Goal: Information Seeking & Learning: Learn about a topic

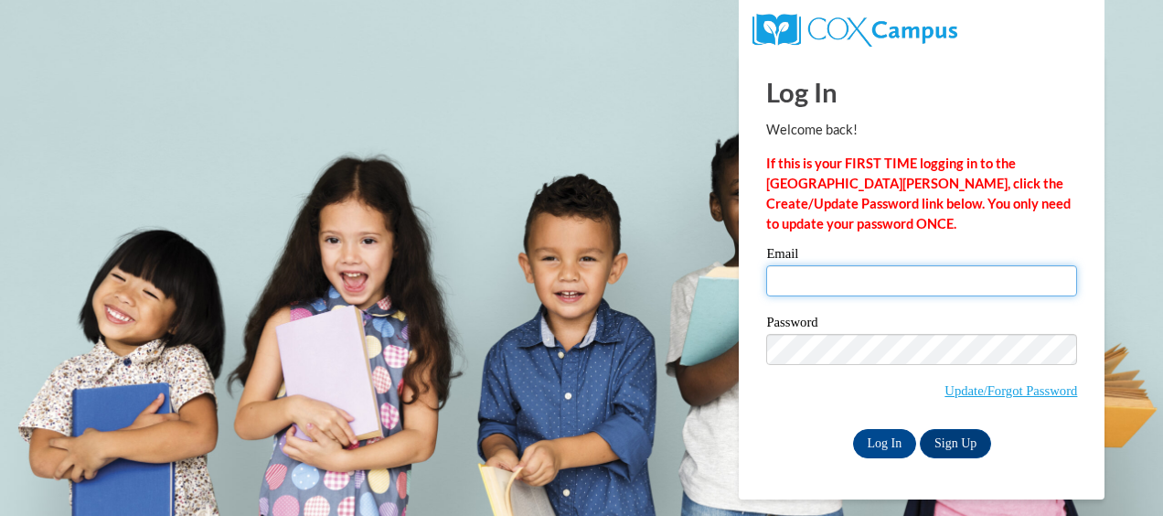
click at [796, 293] on input "Email" at bounding box center [921, 280] width 311 height 31
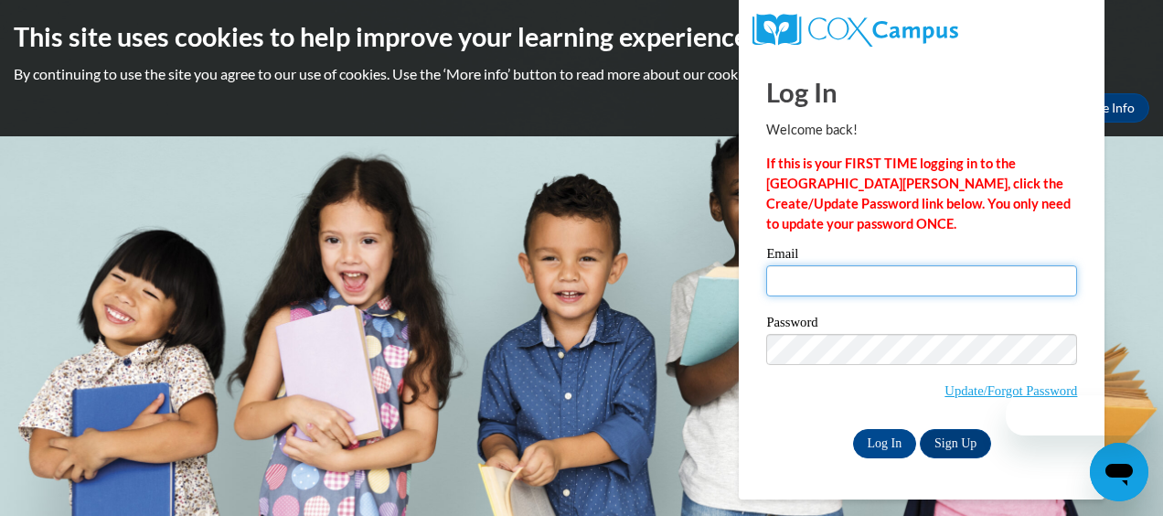
type input "[PERSON_NAME][EMAIL_ADDRESS][PERSON_NAME][DOMAIN_NAME]"
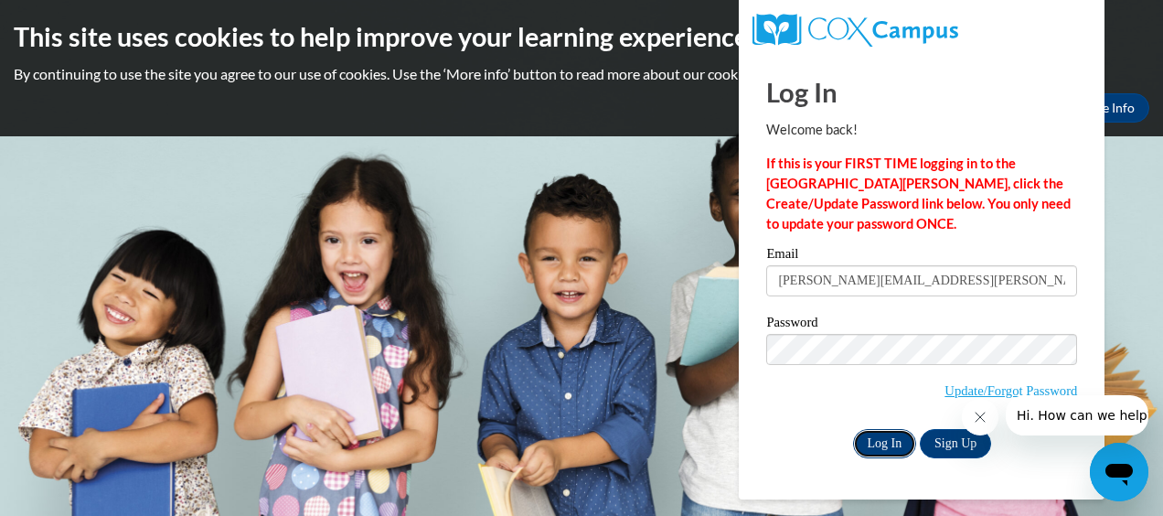
click at [872, 450] on input "Log In" at bounding box center [885, 443] width 64 height 29
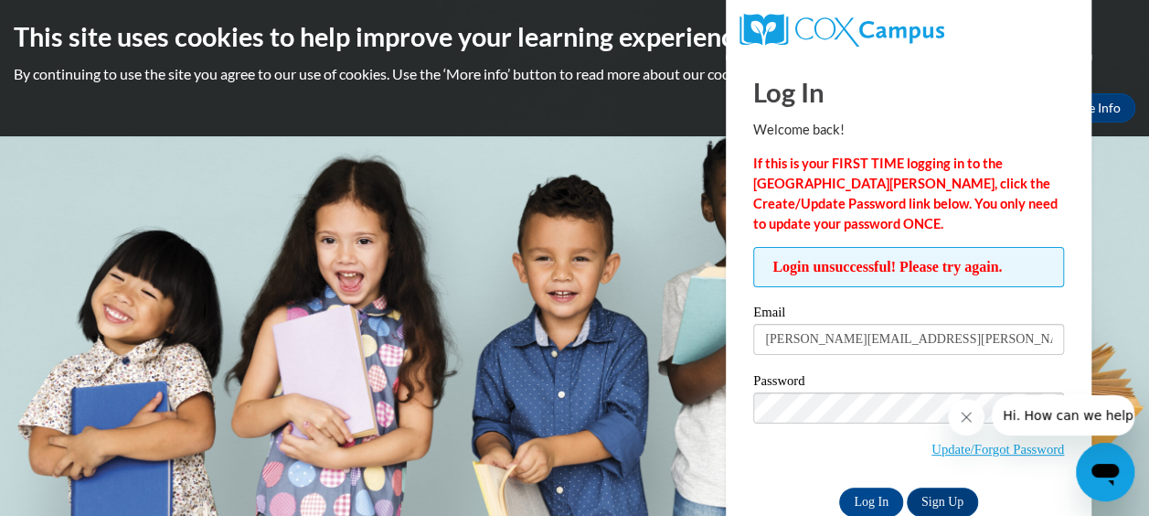
click at [815, 385] on label "Password" at bounding box center [908, 383] width 311 height 18
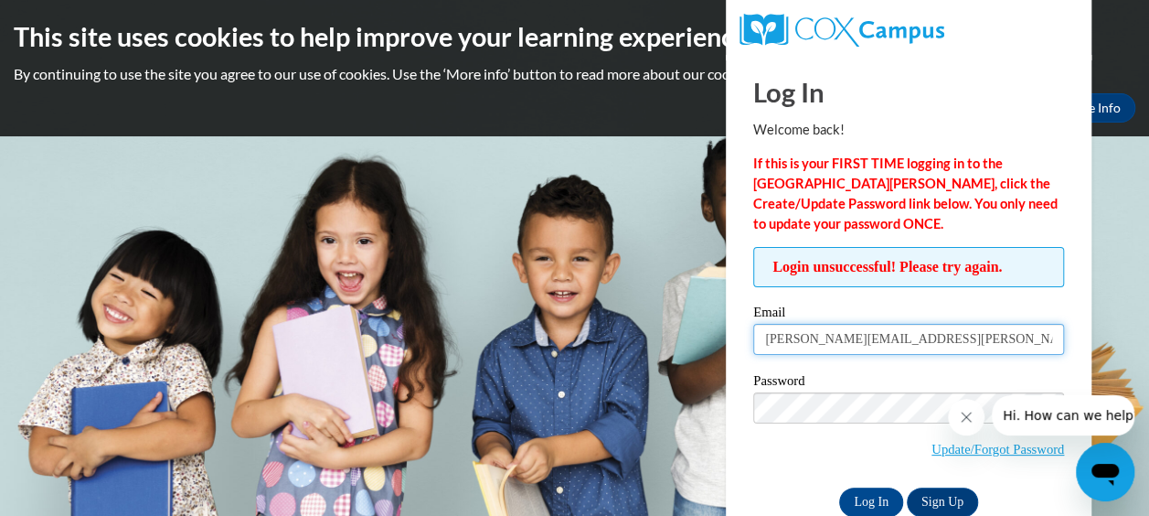
click at [844, 336] on input "[PERSON_NAME][EMAIL_ADDRESS][PERSON_NAME][DOMAIN_NAME]" at bounding box center [908, 339] width 311 height 31
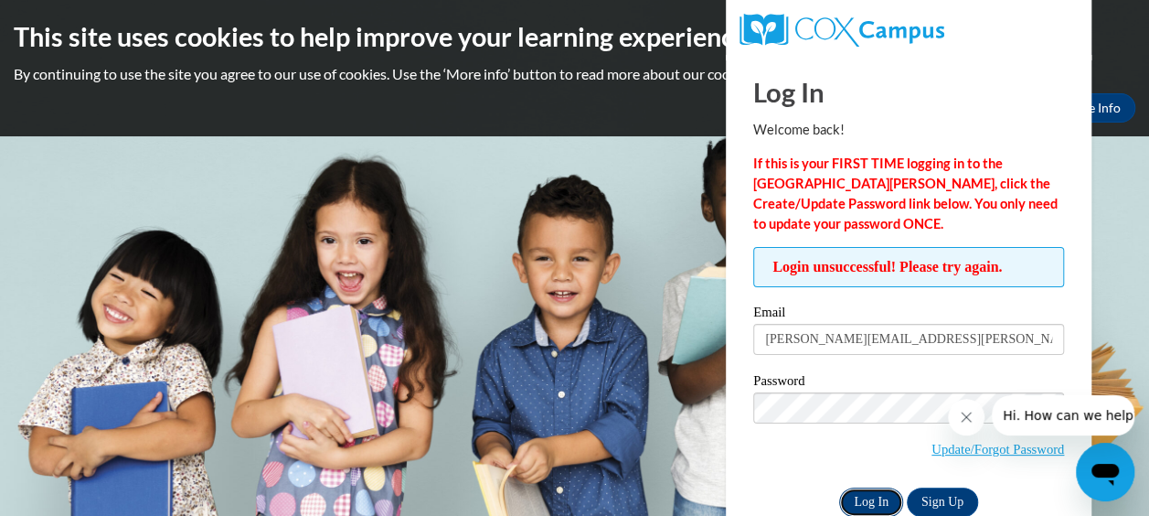
click at [876, 505] on input "Log In" at bounding box center [871, 501] width 64 height 29
click at [1117, 314] on body "This site uses cookies to help improve your learning experience. By continuing …" at bounding box center [574, 258] width 1149 height 516
click at [993, 445] on link "Update/Forgot Password" at bounding box center [998, 449] width 133 height 15
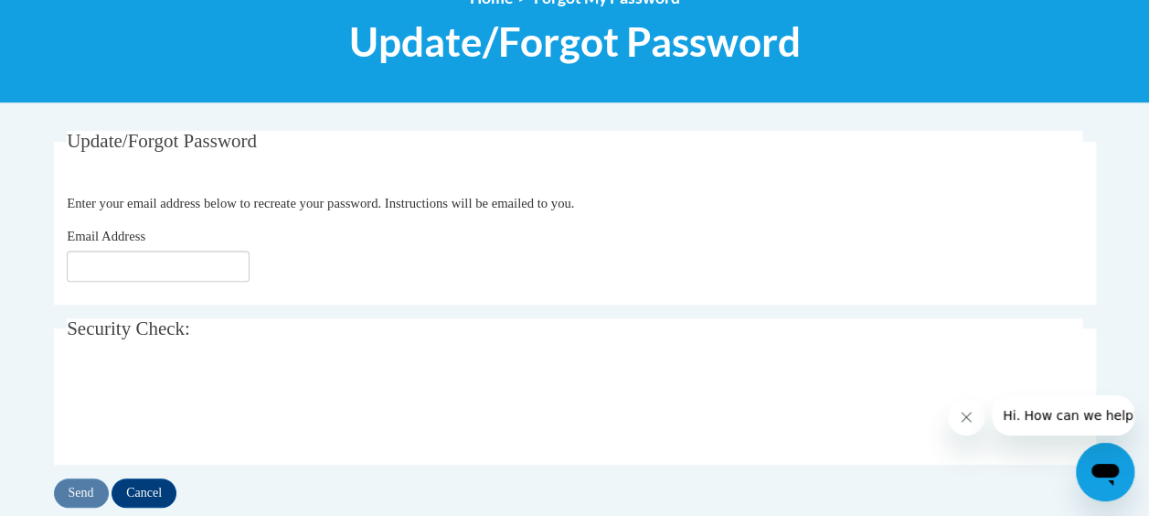
scroll to position [240, 0]
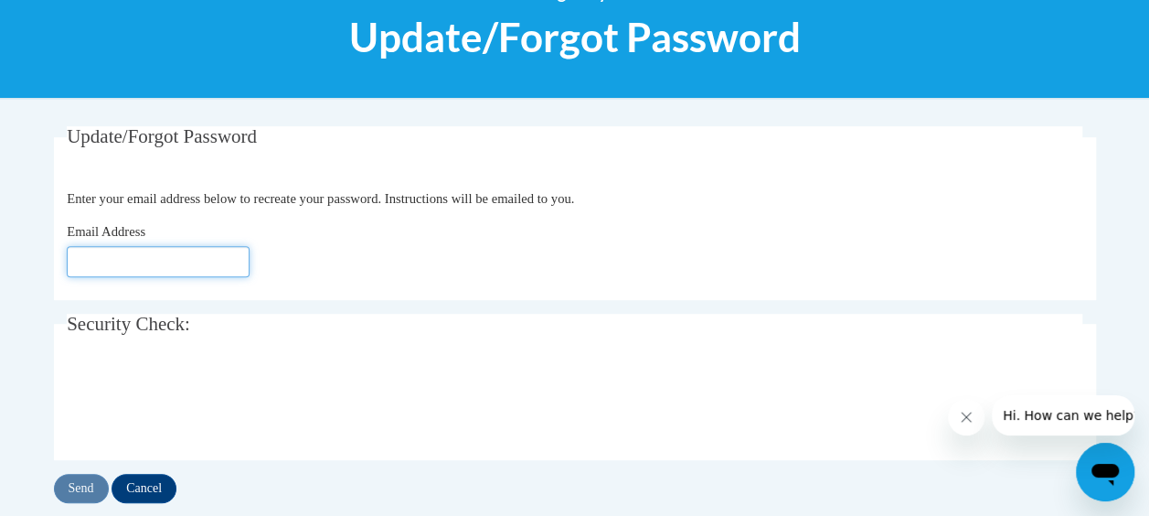
click at [208, 249] on input "Email Address" at bounding box center [158, 261] width 183 height 31
type input "[PERSON_NAME][EMAIL_ADDRESS][PERSON_NAME][DOMAIN_NAME]"
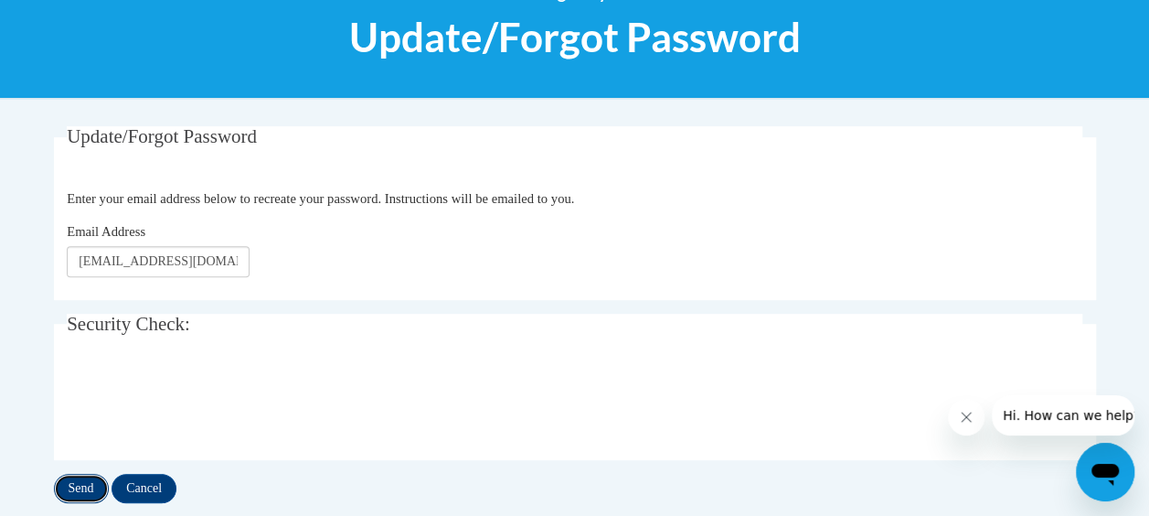
click at [84, 489] on input "Send" at bounding box center [81, 488] width 55 height 29
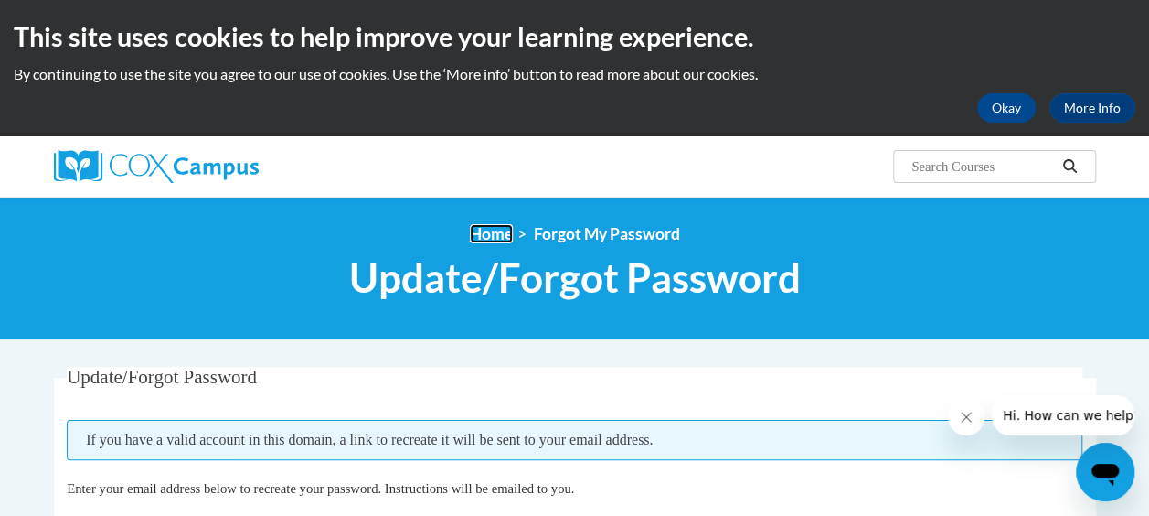
click at [474, 229] on link "Home" at bounding box center [491, 233] width 43 height 19
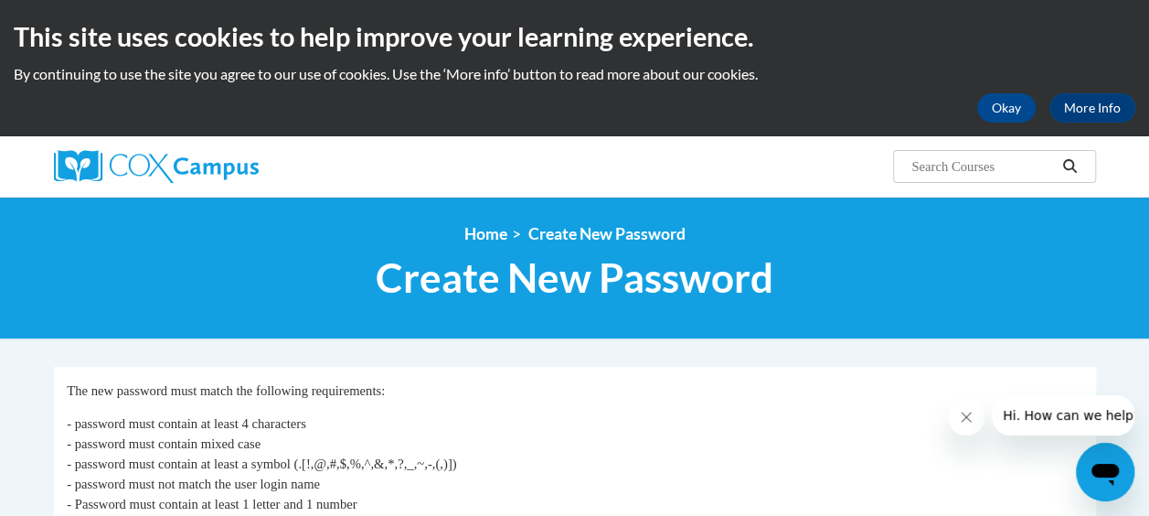
click at [961, 417] on icon "Close message from company" at bounding box center [966, 417] width 15 height 15
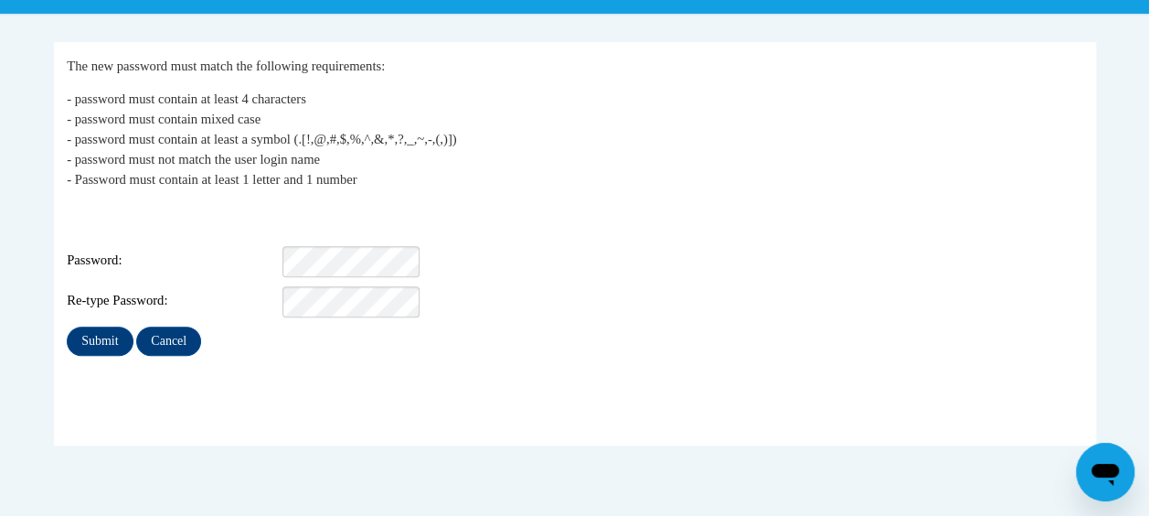
scroll to position [327, 0]
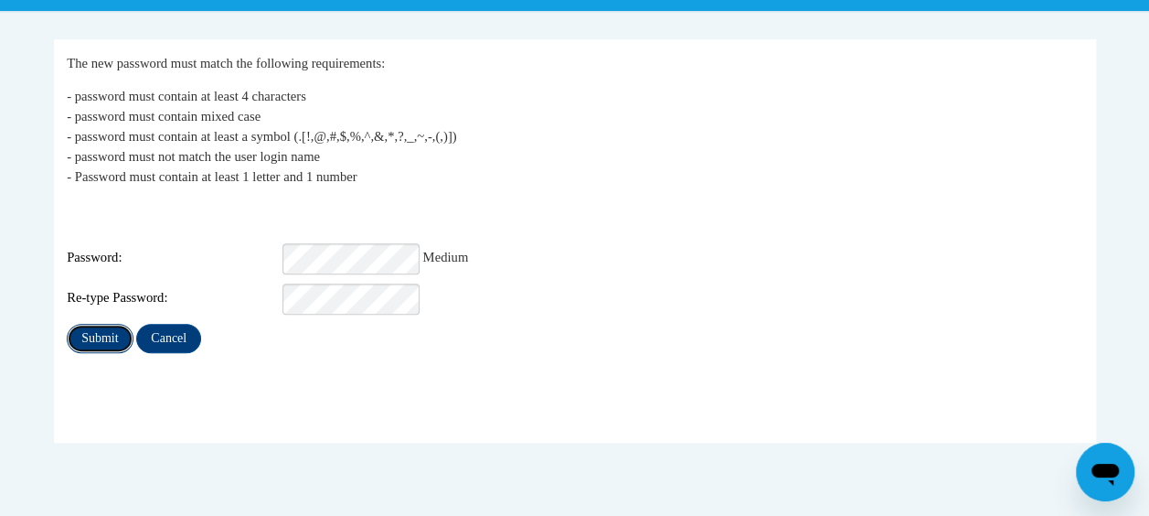
click at [90, 325] on input "Submit" at bounding box center [100, 338] width 66 height 29
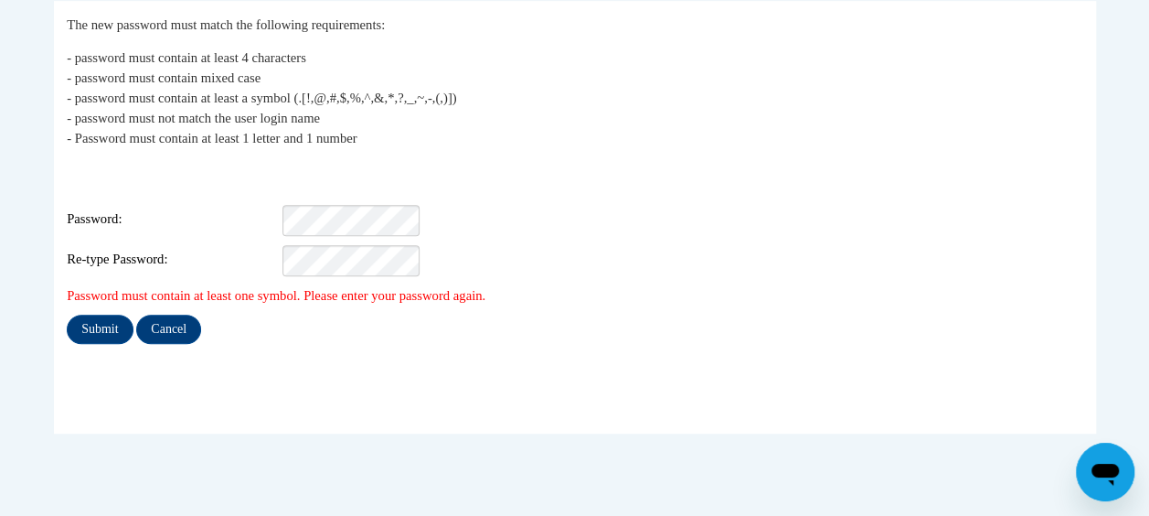
scroll to position [376, 0]
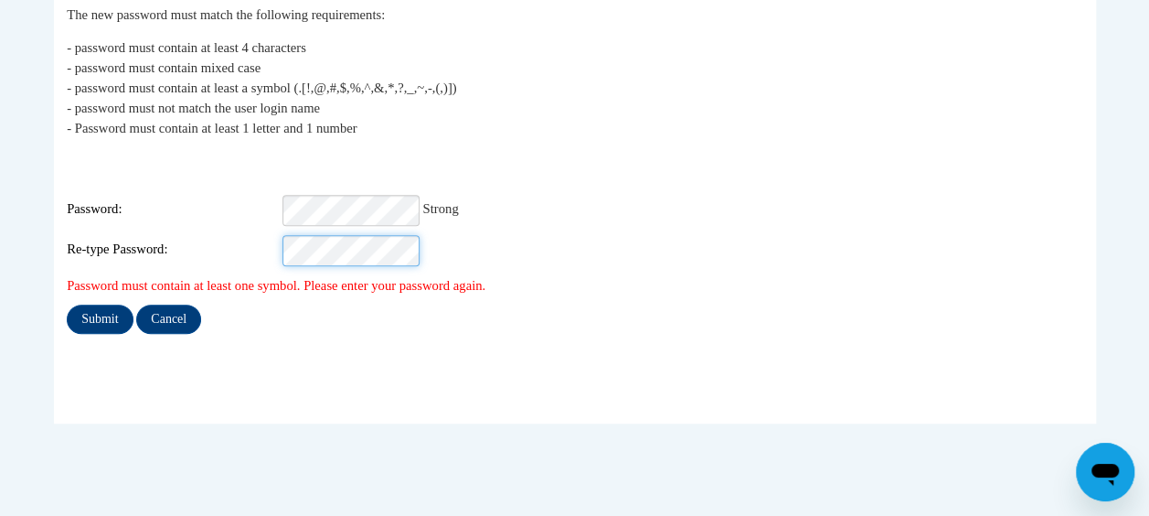
click at [67, 304] on input "Submit" at bounding box center [100, 318] width 66 height 29
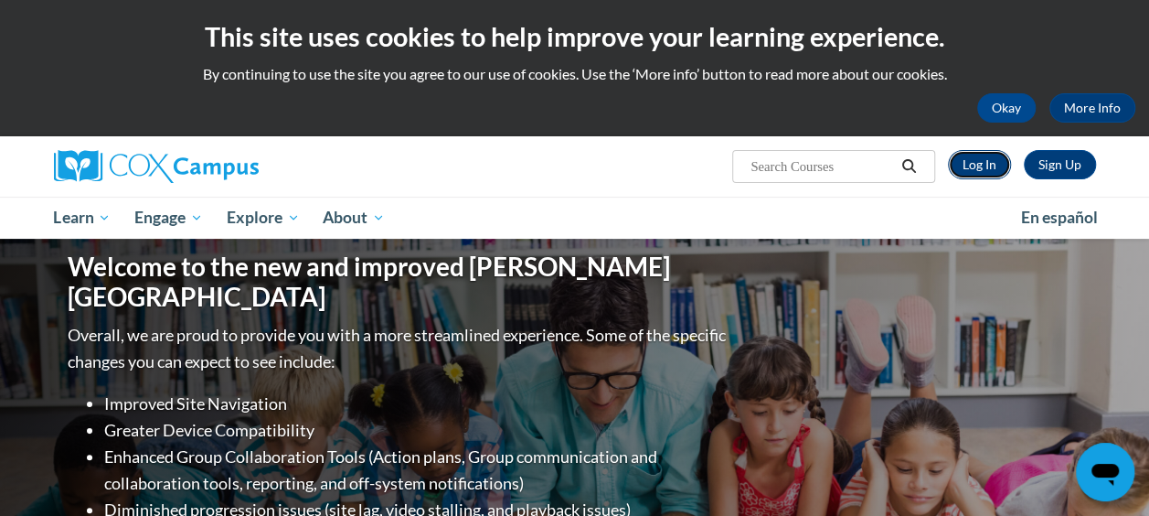
click at [971, 168] on link "Log In" at bounding box center [979, 164] width 63 height 29
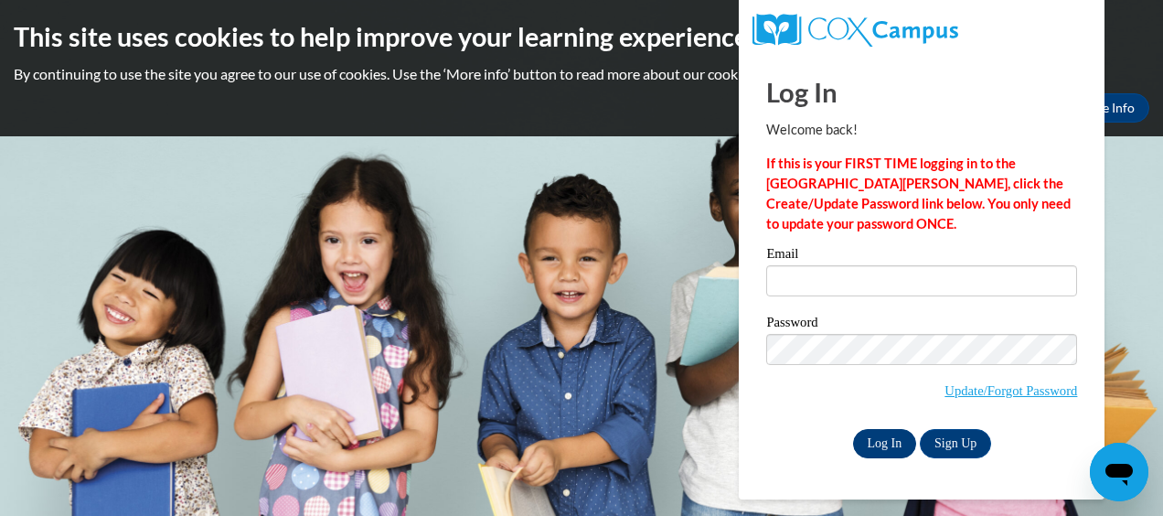
type input "[PERSON_NAME][EMAIL_ADDRESS][PERSON_NAME][DOMAIN_NAME]"
click at [887, 437] on input "Log In" at bounding box center [885, 443] width 64 height 29
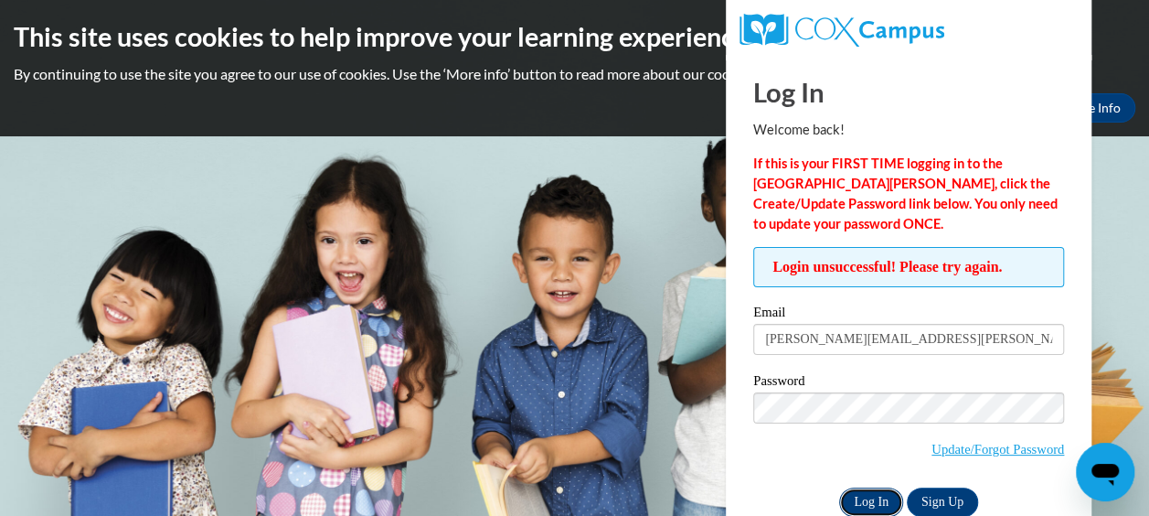
click at [869, 494] on input "Log In" at bounding box center [871, 501] width 64 height 29
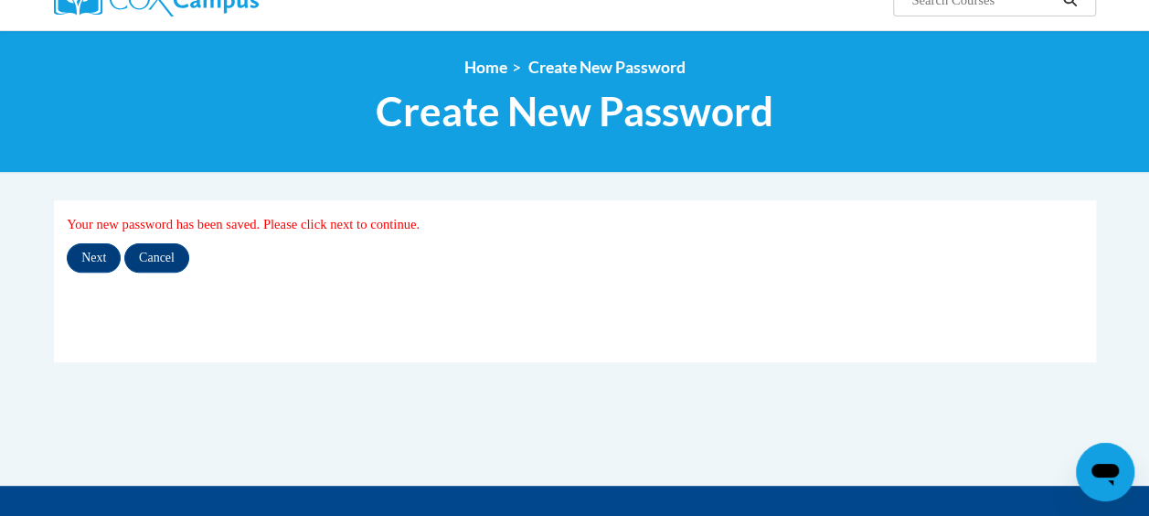
scroll to position [157, 0]
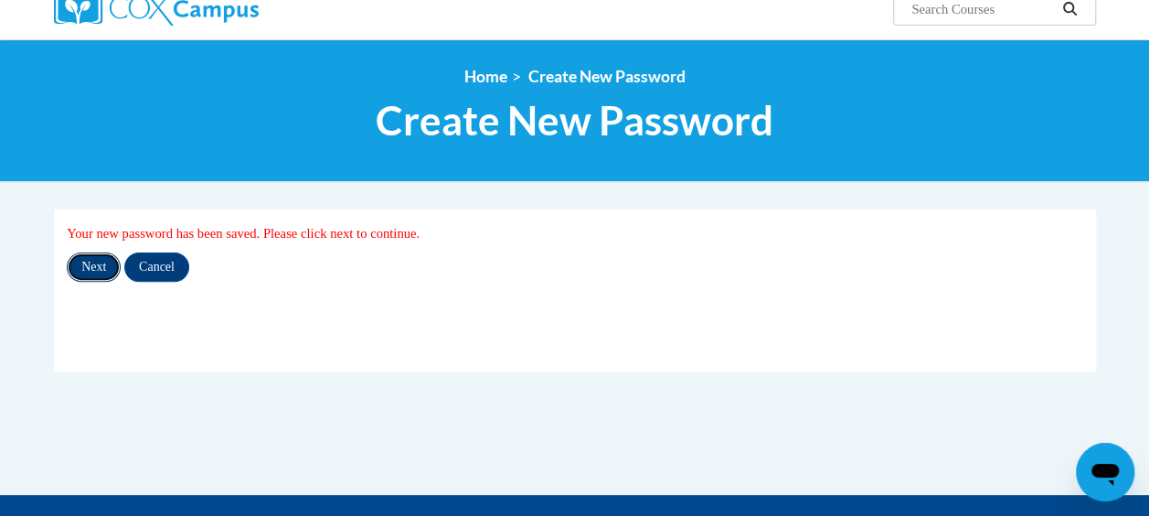
click at [88, 260] on input "Next" at bounding box center [94, 266] width 54 height 29
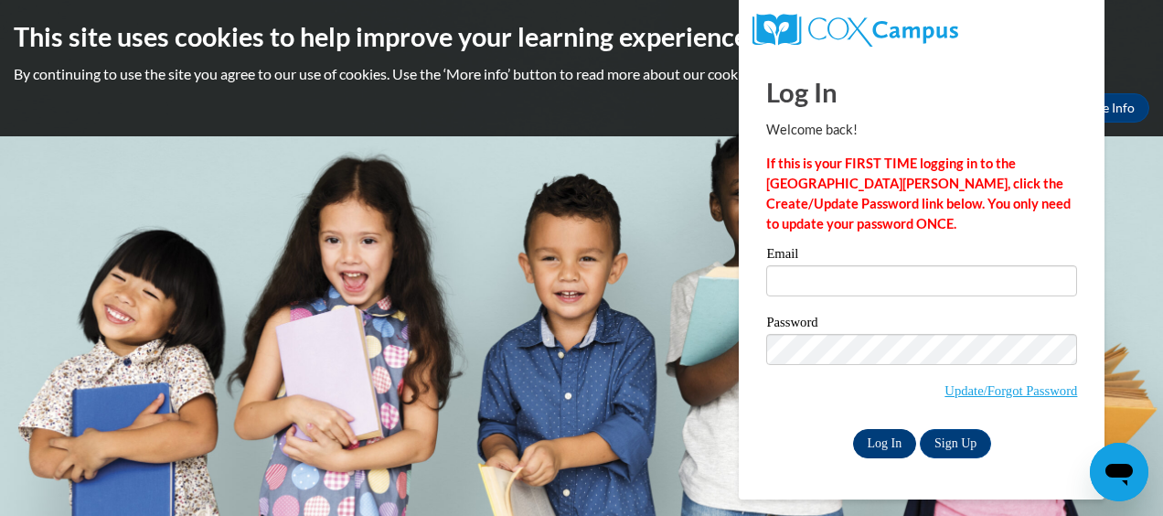
type input "[PERSON_NAME][EMAIL_ADDRESS][PERSON_NAME][DOMAIN_NAME]"
click at [887, 449] on input "Log In" at bounding box center [885, 443] width 64 height 29
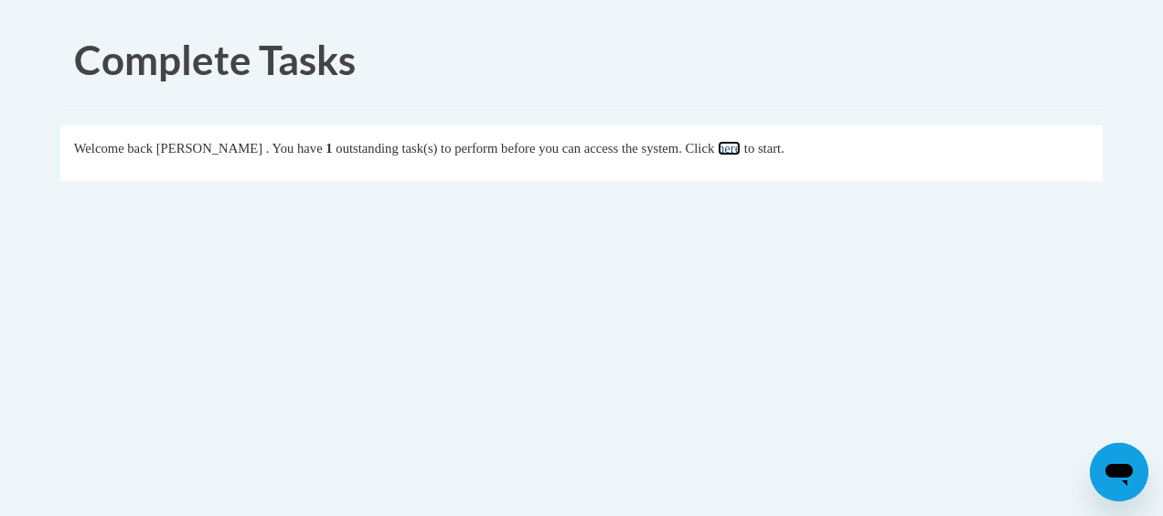
click at [740, 149] on link "here" at bounding box center [729, 148] width 23 height 15
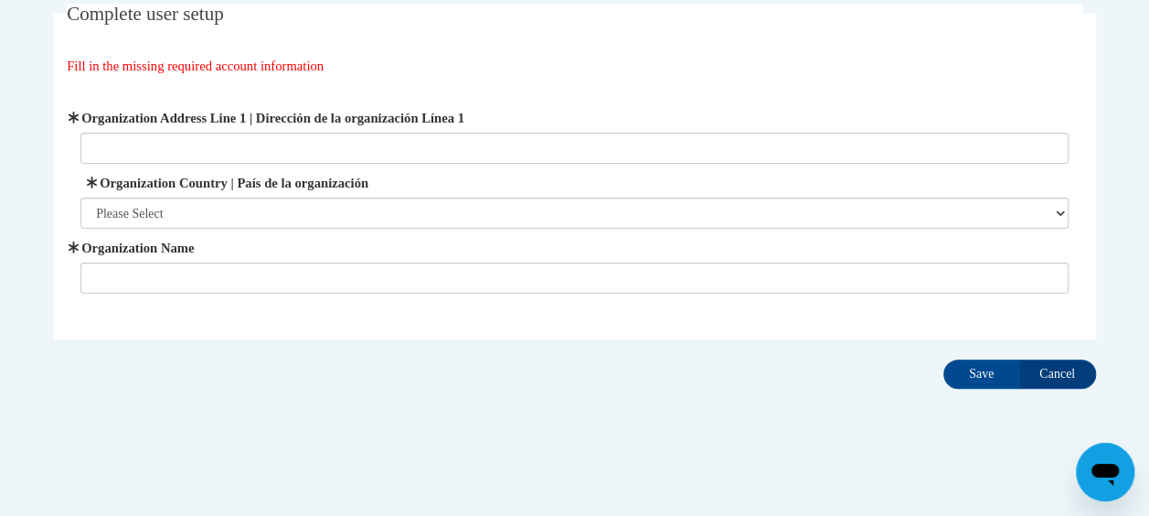
scroll to position [123, 0]
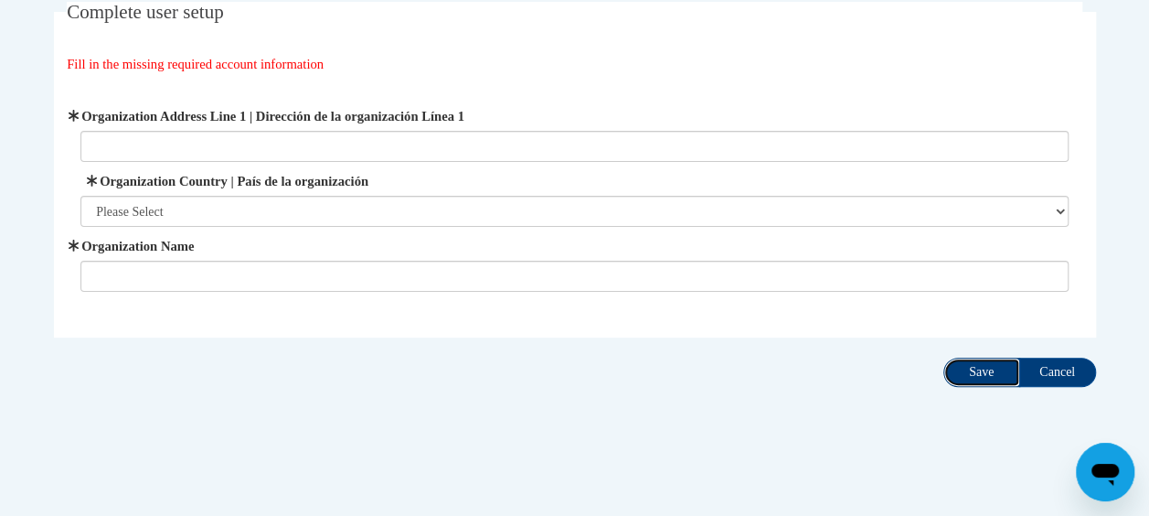
click at [1000, 369] on input "Save" at bounding box center [981, 371] width 77 height 29
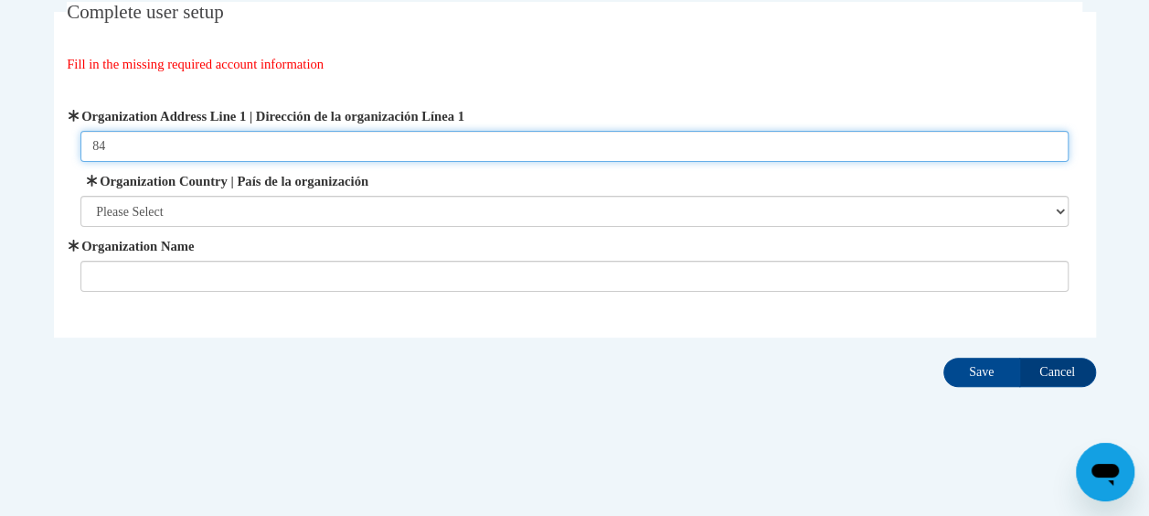
type input "84 Lacy Street"
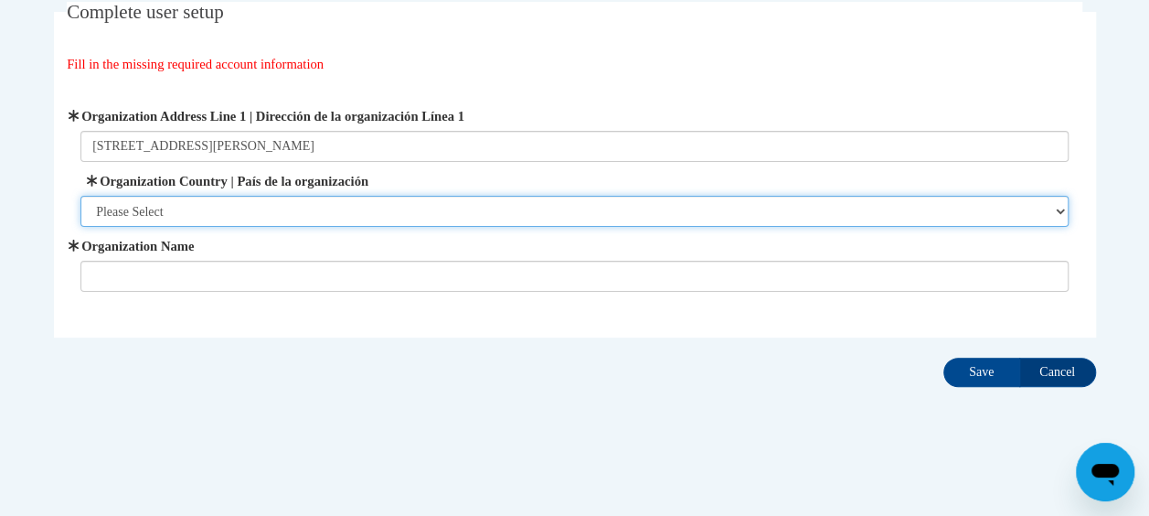
click at [165, 216] on select "Please Select United States | Estados Unidos Outside of the United States | Fue…" at bounding box center [574, 211] width 988 height 31
select select "ad49bcad-a171-4b2e-b99c-48b446064914"
click at [80, 196] on select "Please Select United States | Estados Unidos Outside of the United States | Fue…" at bounding box center [574, 211] width 988 height 31
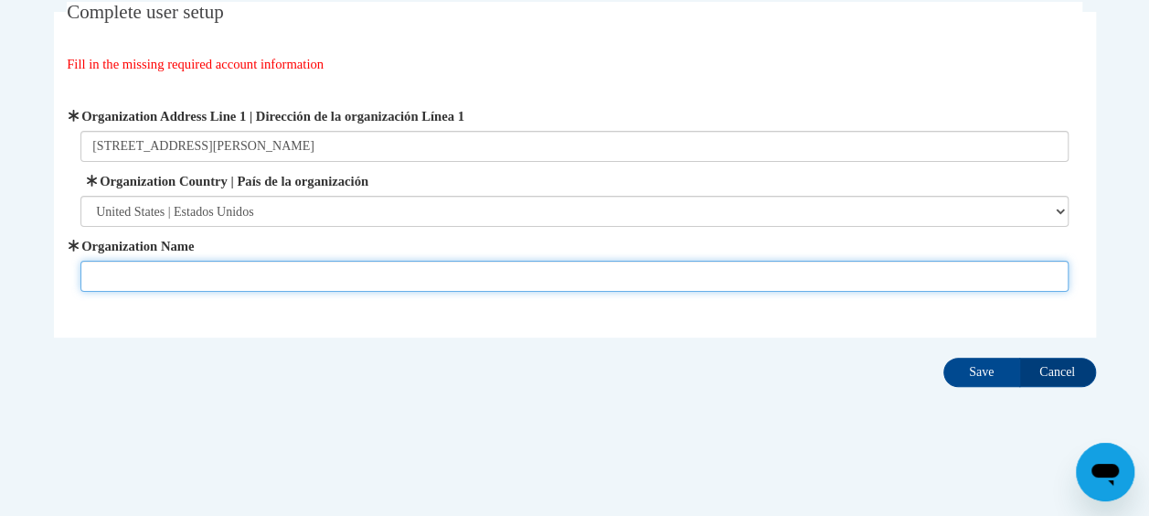
click at [190, 269] on input "Organization Name" at bounding box center [574, 276] width 988 height 31
type input "brighthorizons"
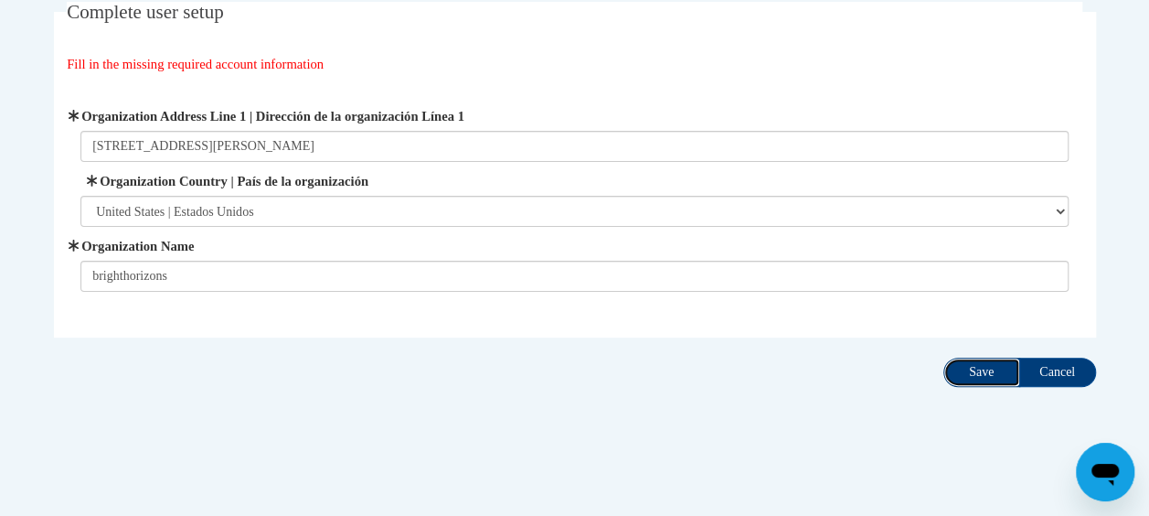
click at [964, 372] on input "Save" at bounding box center [981, 371] width 77 height 29
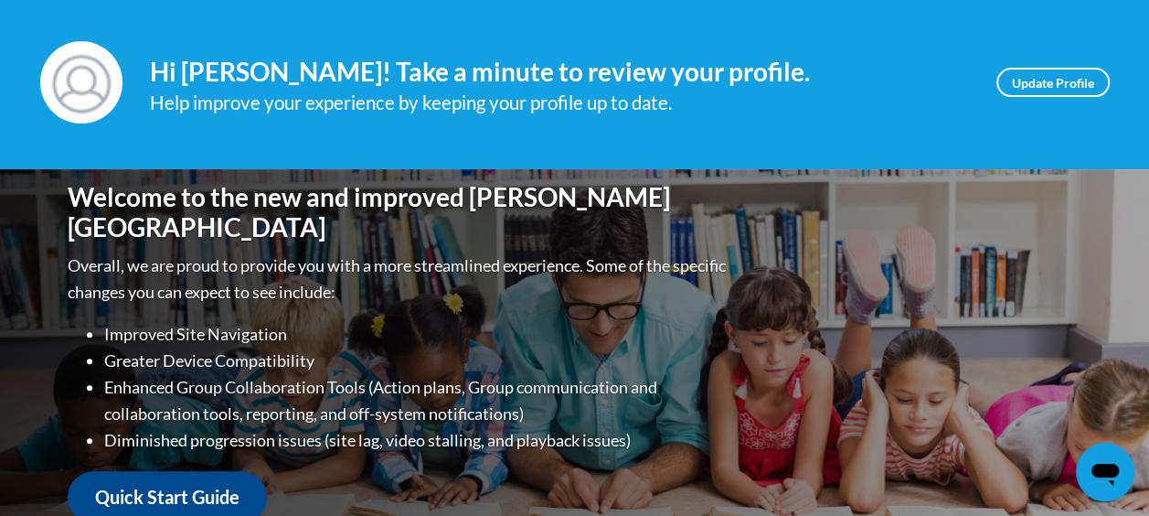
scroll to position [304, 0]
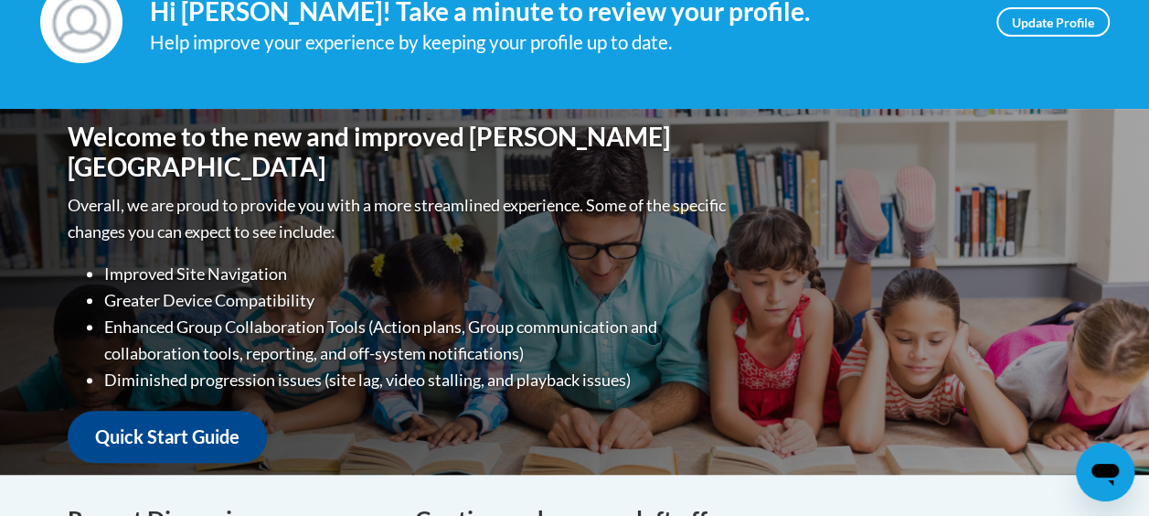
drag, startPoint x: 1156, startPoint y: 506, endPoint x: 795, endPoint y: 447, distance: 365.1
click at [795, 447] on div "Welcome to the new and improved Cox Campus Overall, we are proud to provide you…" at bounding box center [575, 292] width 1070 height 366
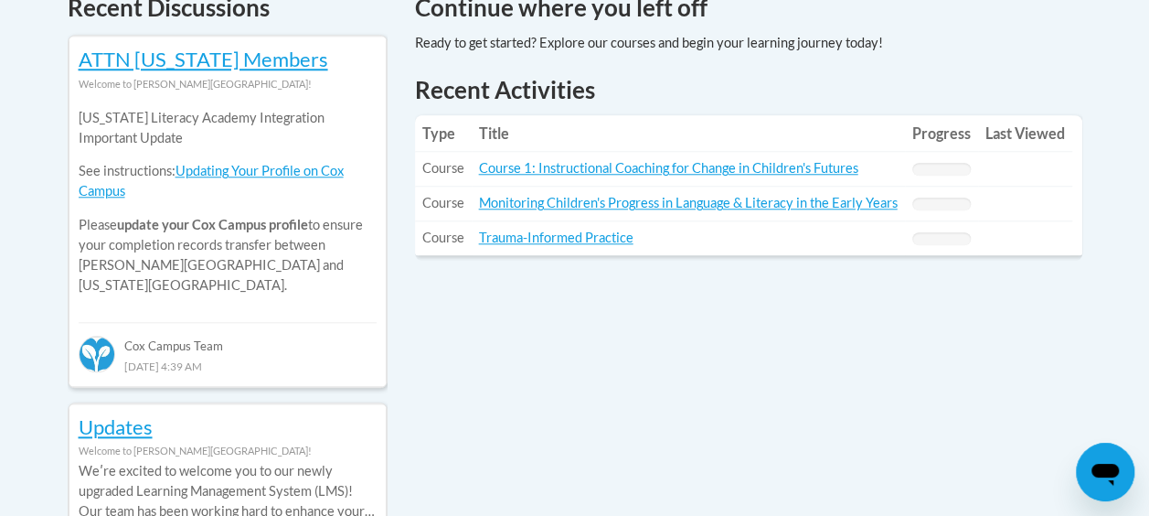
scroll to position [804, 0]
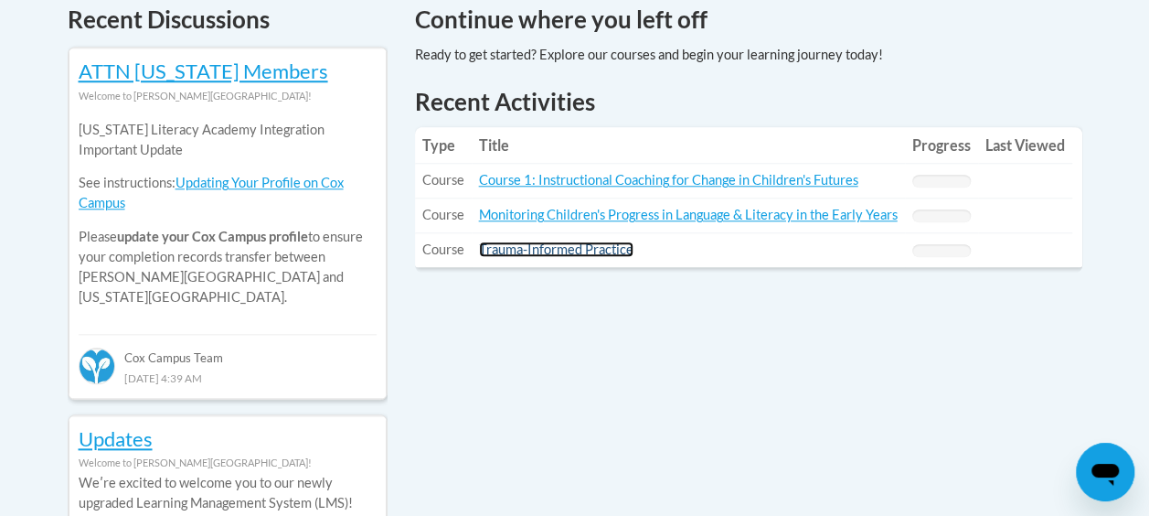
click at [600, 241] on link "Trauma-Informed Practice" at bounding box center [556, 249] width 154 height 16
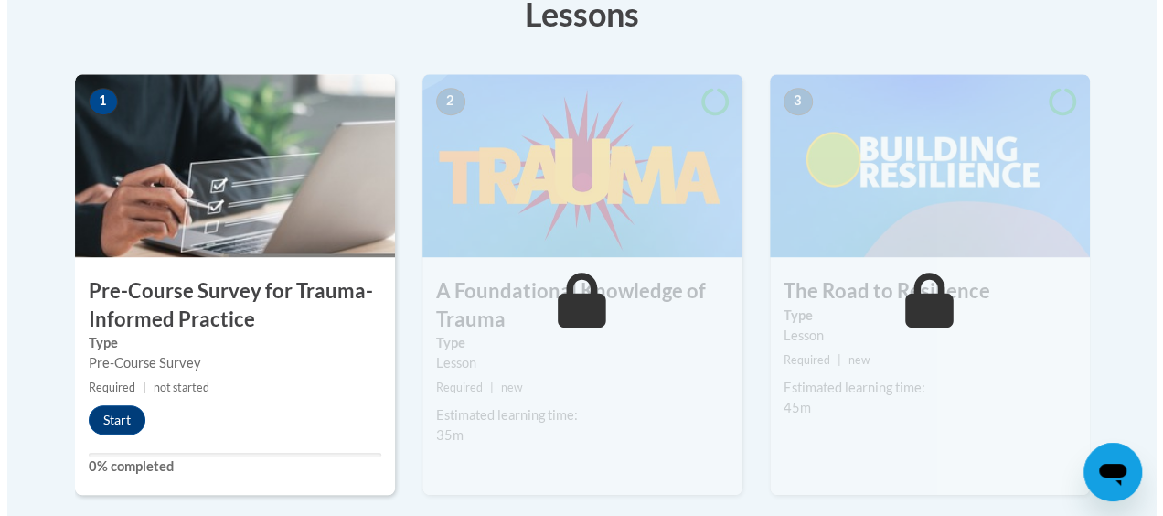
scroll to position [662, 0]
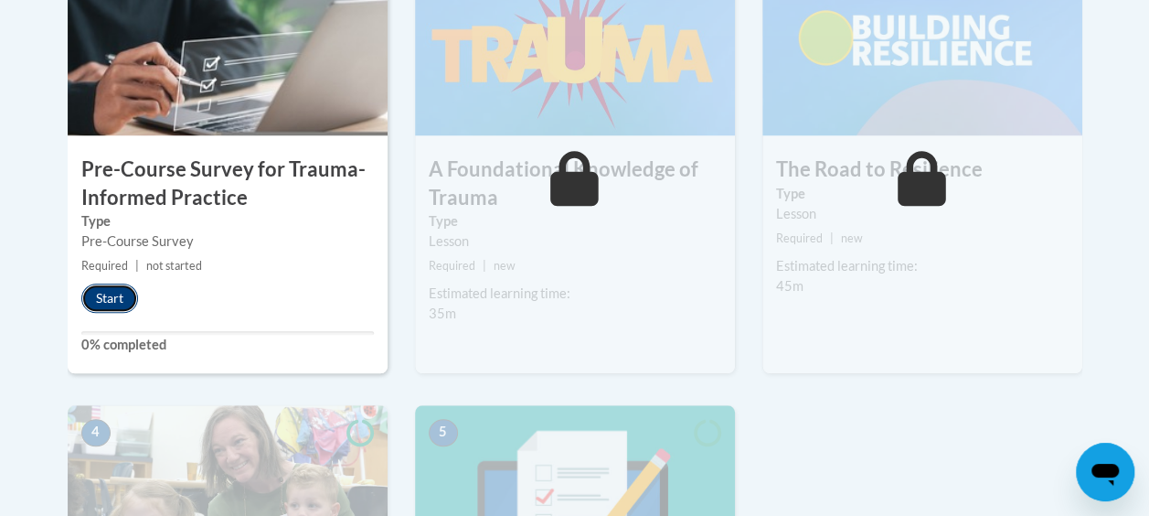
click at [118, 299] on button "Start" at bounding box center [109, 297] width 57 height 29
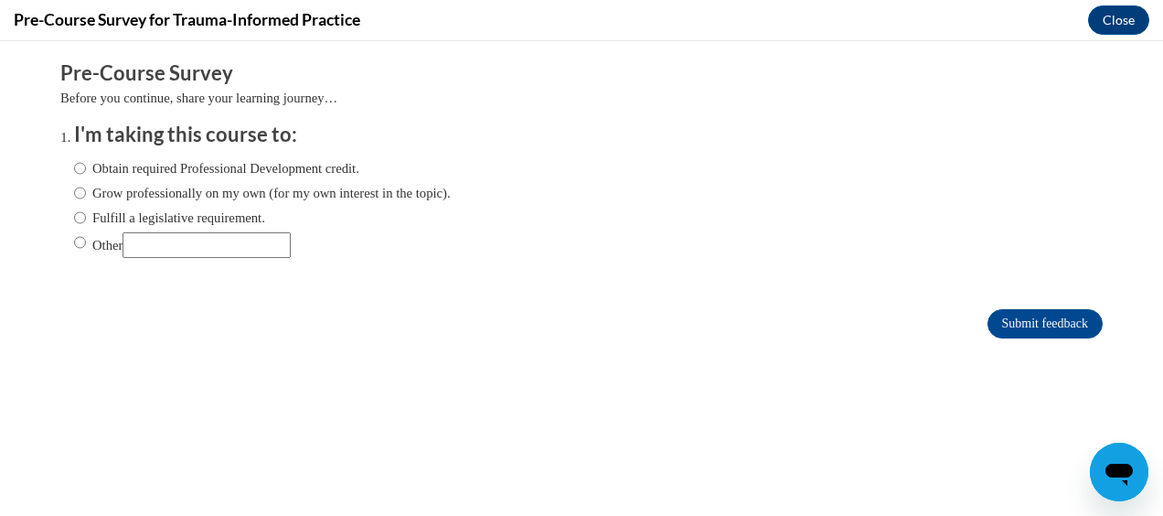
scroll to position [0, 0]
click at [75, 170] on label "Obtain required Professional Development credit." at bounding box center [216, 168] width 285 height 20
click at [75, 170] on input "Obtain required Professional Development credit." at bounding box center [80, 168] width 12 height 20
radio input "true"
click at [1022, 320] on input "Submit feedback" at bounding box center [1044, 323] width 115 height 29
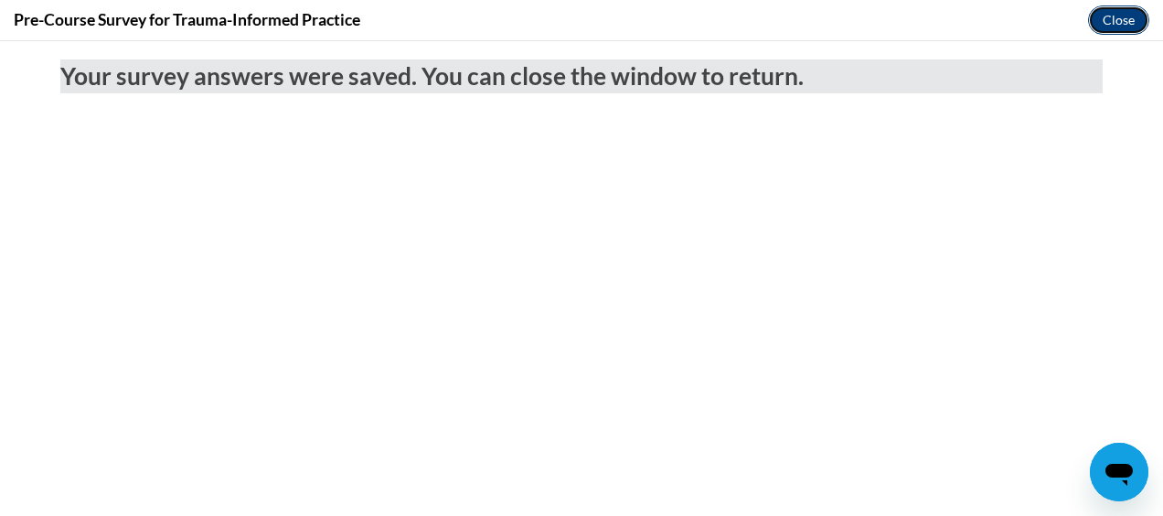
click at [1134, 16] on button "Close" at bounding box center [1118, 19] width 61 height 29
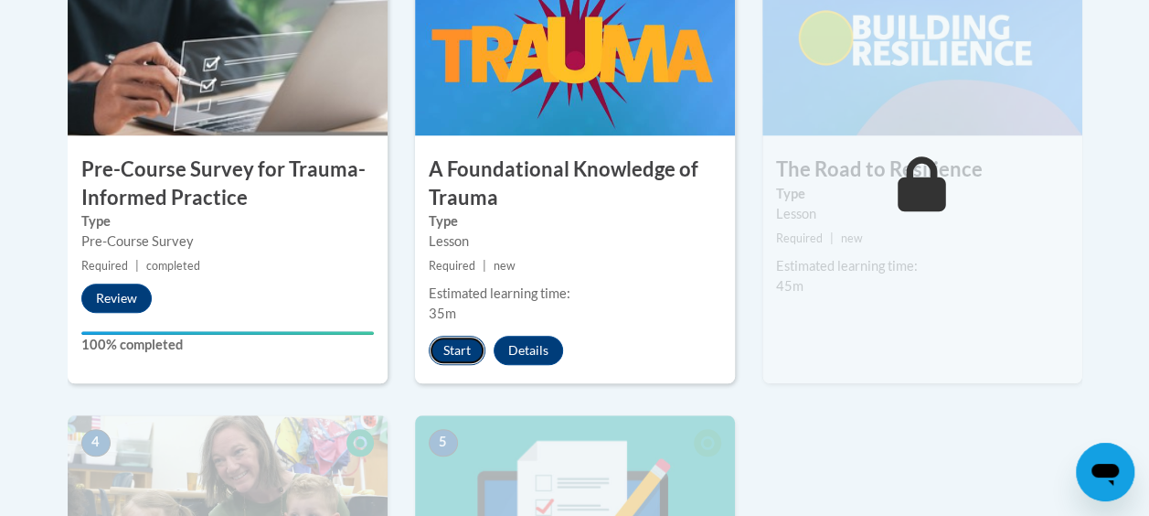
click at [440, 353] on button "Start" at bounding box center [457, 350] width 57 height 29
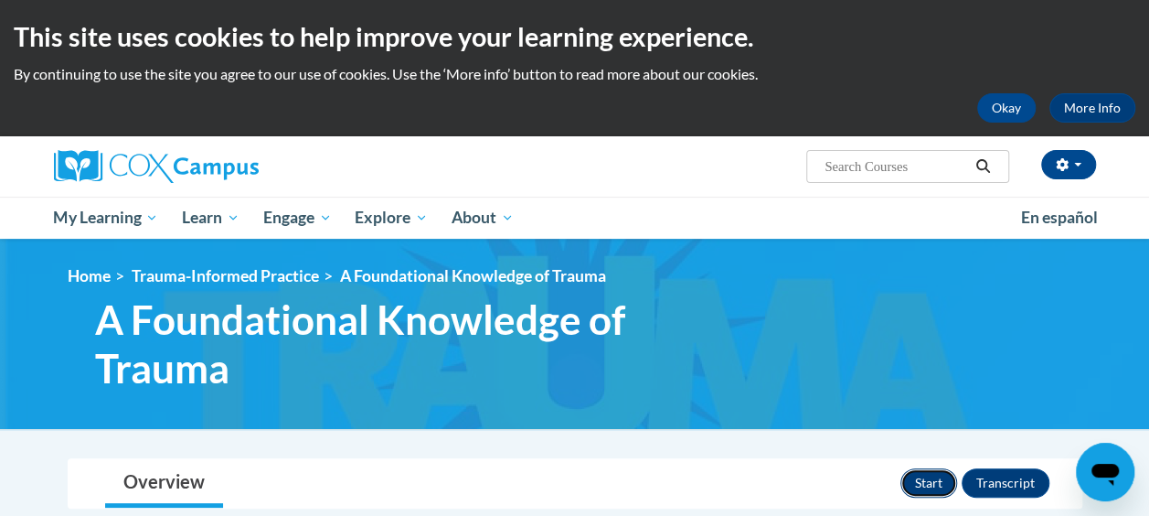
click at [940, 474] on button "Start" at bounding box center [928, 482] width 57 height 29
